Goal: Complete application form

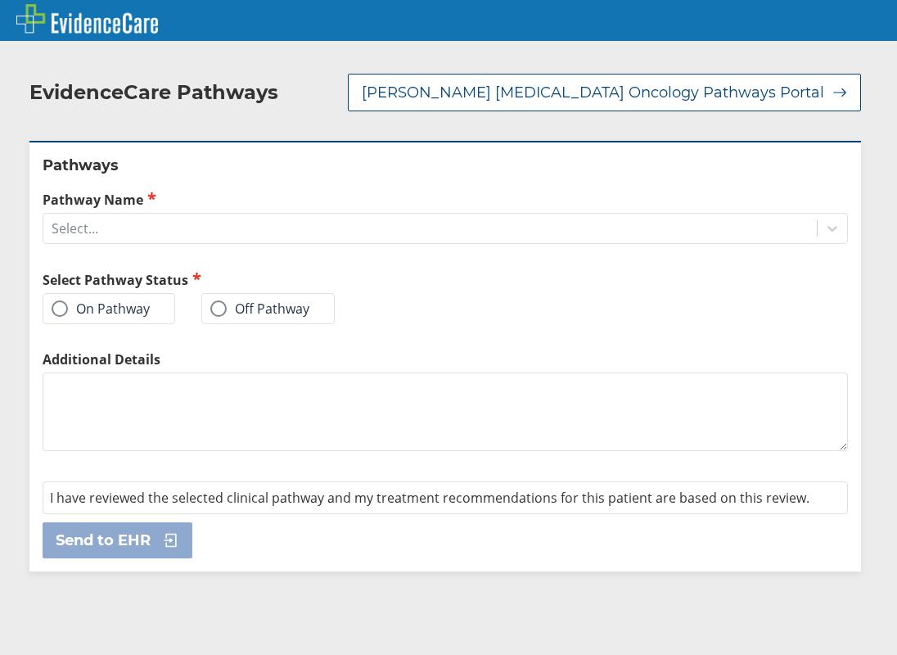
click at [78, 316] on label "On Pathway" at bounding box center [101, 309] width 98 height 16
click at [0, 0] on input "On Pathway" at bounding box center [0, 0] width 0 height 0
click at [215, 196] on label "Pathway Name" at bounding box center [446, 199] width 806 height 19
click at [53, 222] on input "Pathway Name" at bounding box center [53, 229] width 2 height 15
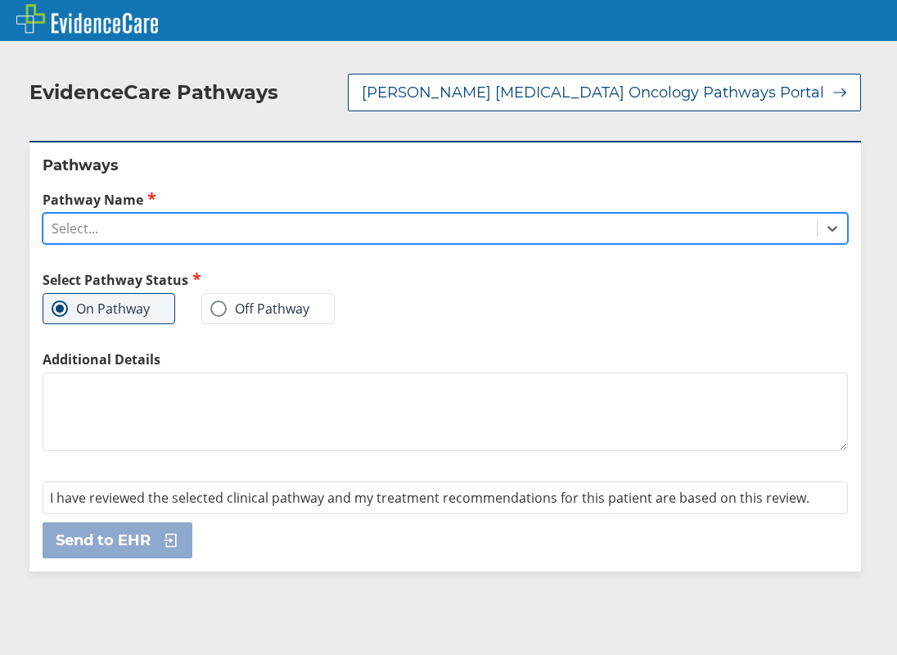
click at [215, 224] on div "Select..." at bounding box center [430, 229] width 774 height 28
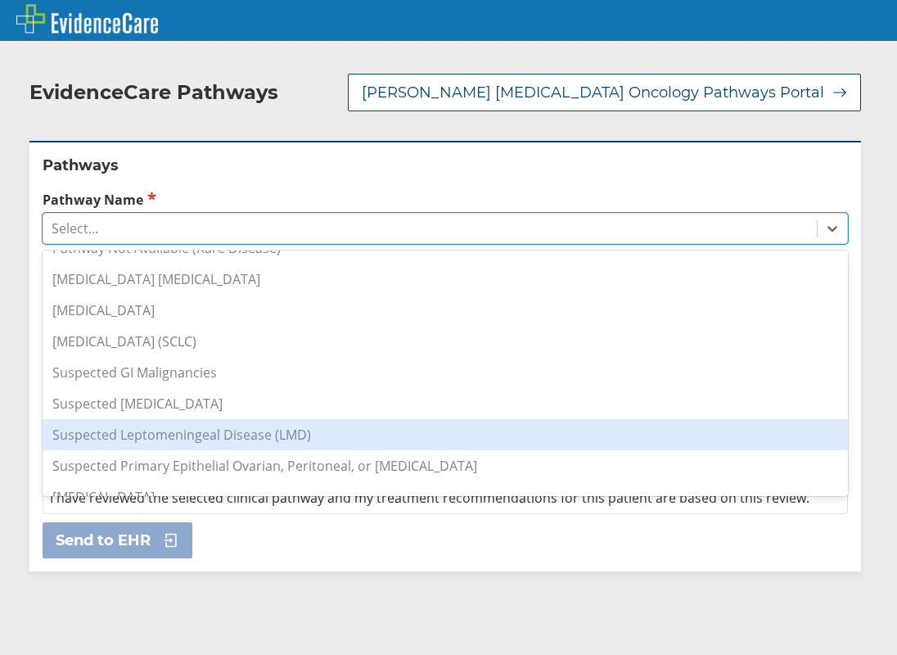
scroll to position [1215, 0]
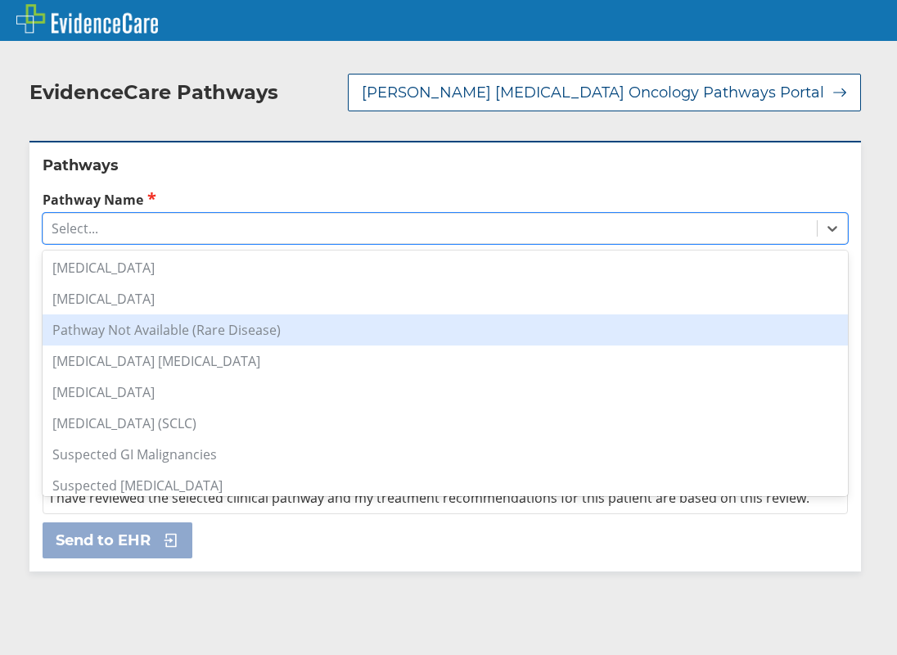
click at [180, 328] on div "Pathway Not Available (Rare Disease)" at bounding box center [446, 329] width 806 height 31
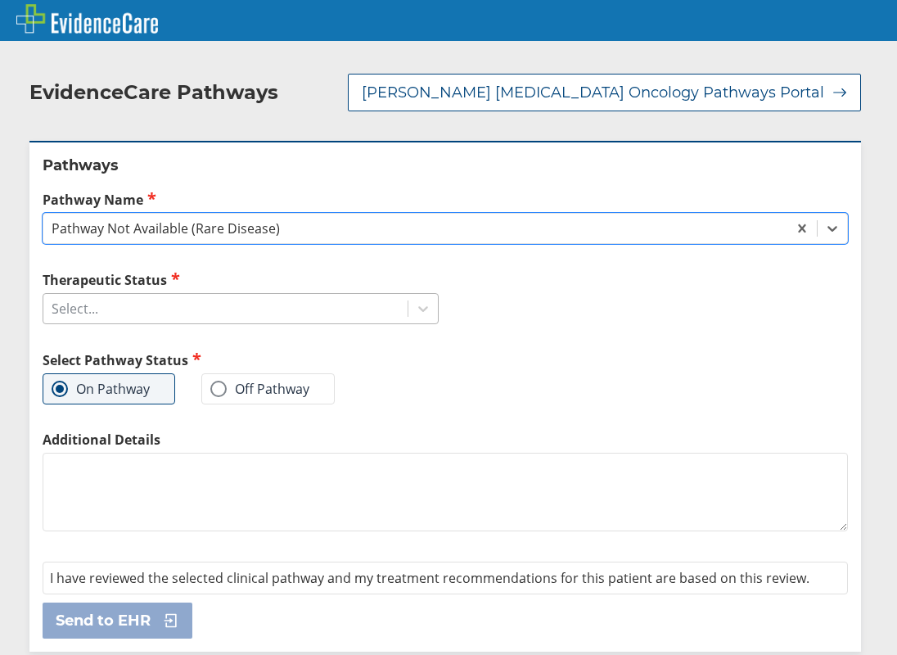
click at [187, 307] on div "Select..." at bounding box center [225, 309] width 364 height 28
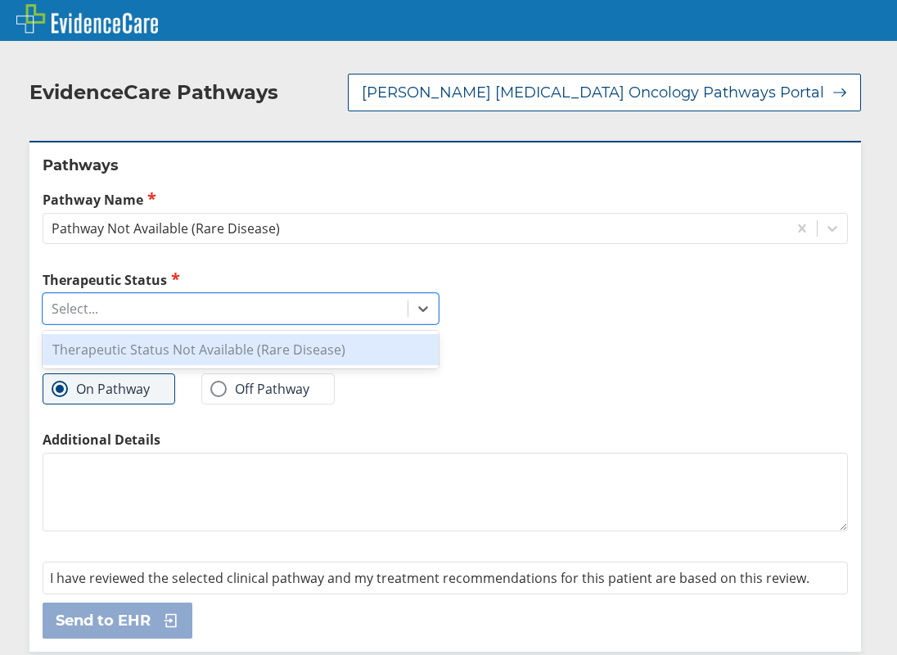
click at [178, 347] on div "Therapeutic Status Not Available (Rare Disease)" at bounding box center [241, 349] width 396 height 31
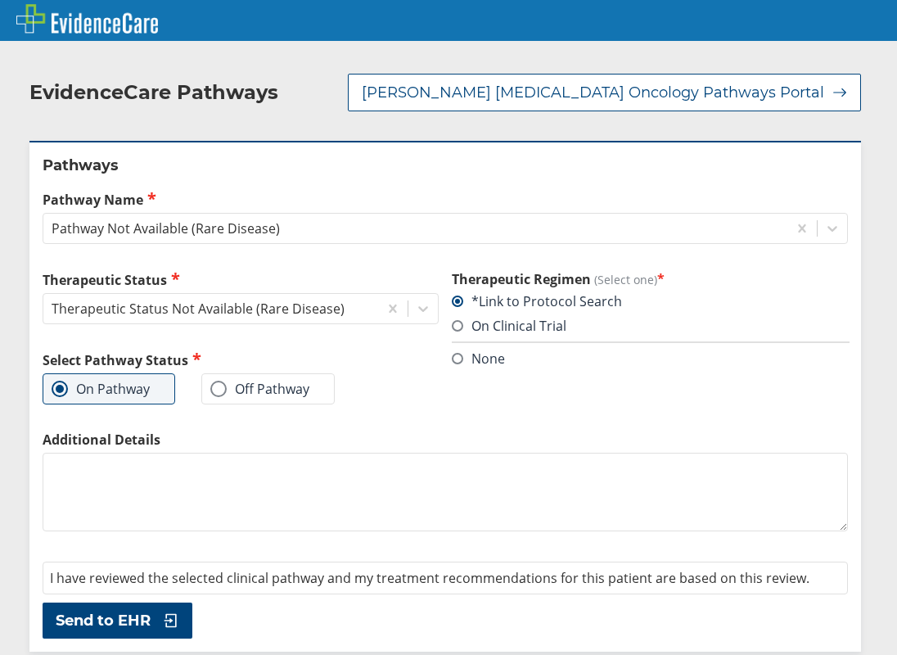
click at [148, 513] on textarea "Additional Details" at bounding box center [446, 492] width 806 height 79
type textarea "metatatic SCC of [MEDICAL_DATA]; [MEDICAL_DATA]"
click at [185, 629] on button "Send to EHR" at bounding box center [118, 621] width 150 height 36
